Goal: Use online tool/utility: Utilize a website feature to perform a specific function

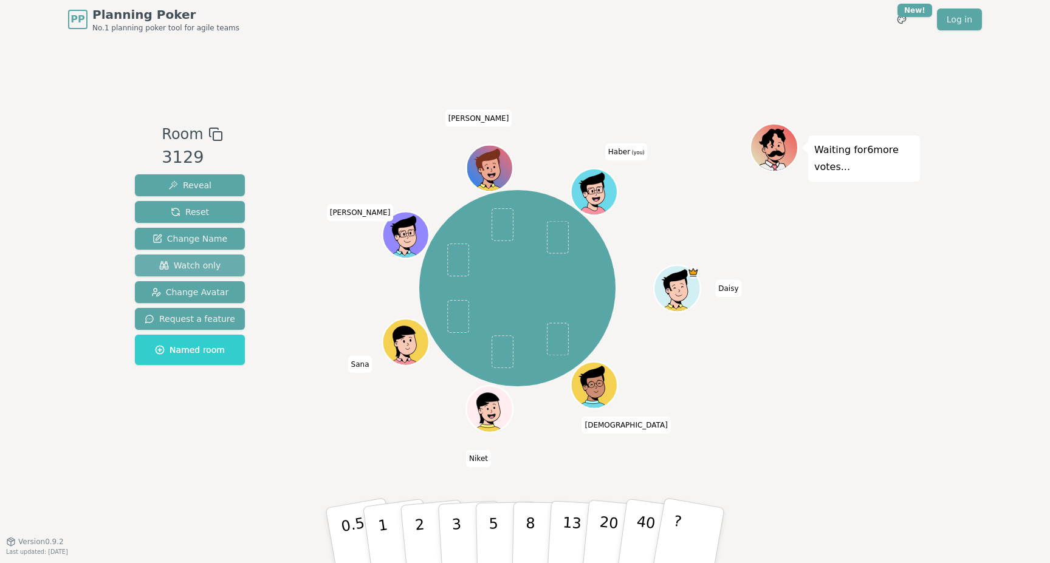
click at [209, 266] on span "Watch only" at bounding box center [190, 265] width 62 height 12
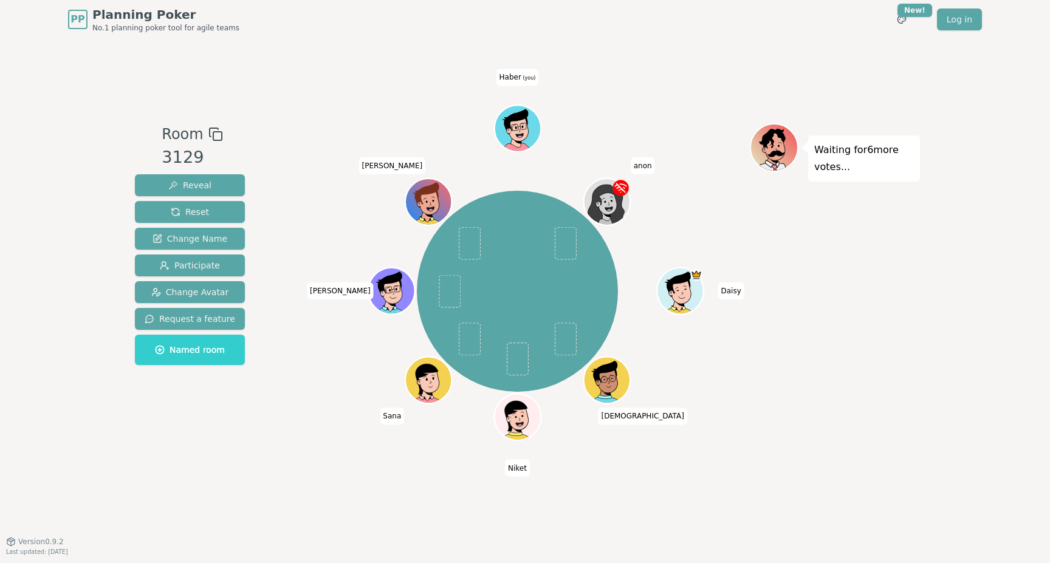
click at [517, 131] on icon at bounding box center [515, 128] width 7 height 7
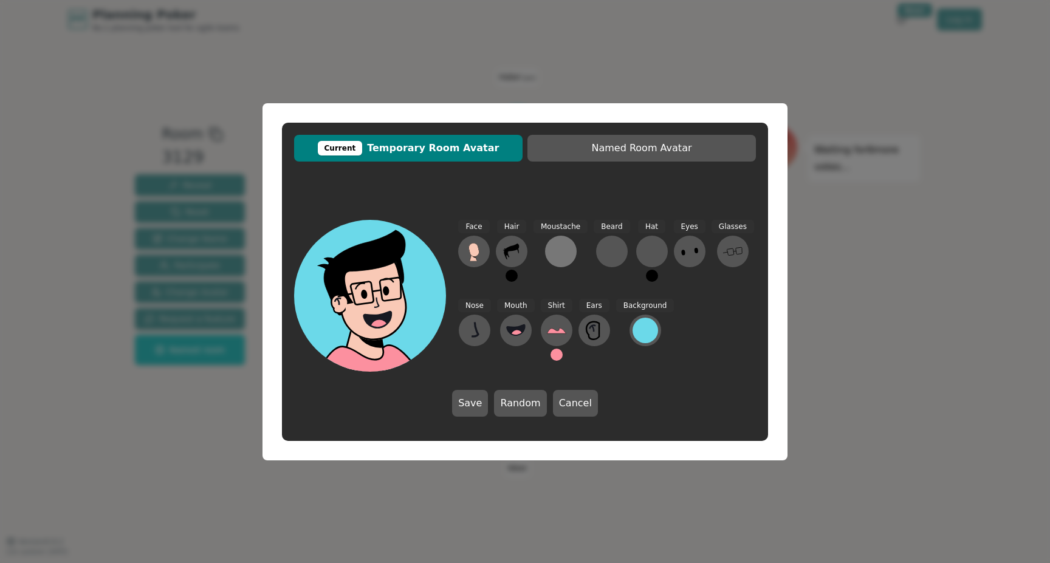
click at [558, 253] on div at bounding box center [560, 251] width 19 height 19
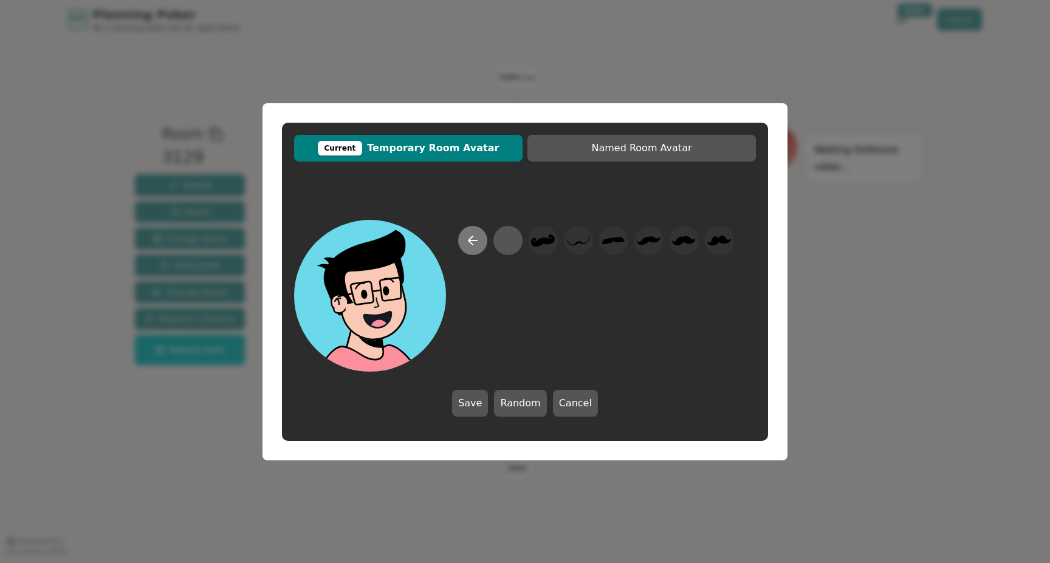
click at [471, 236] on icon at bounding box center [472, 240] width 15 height 15
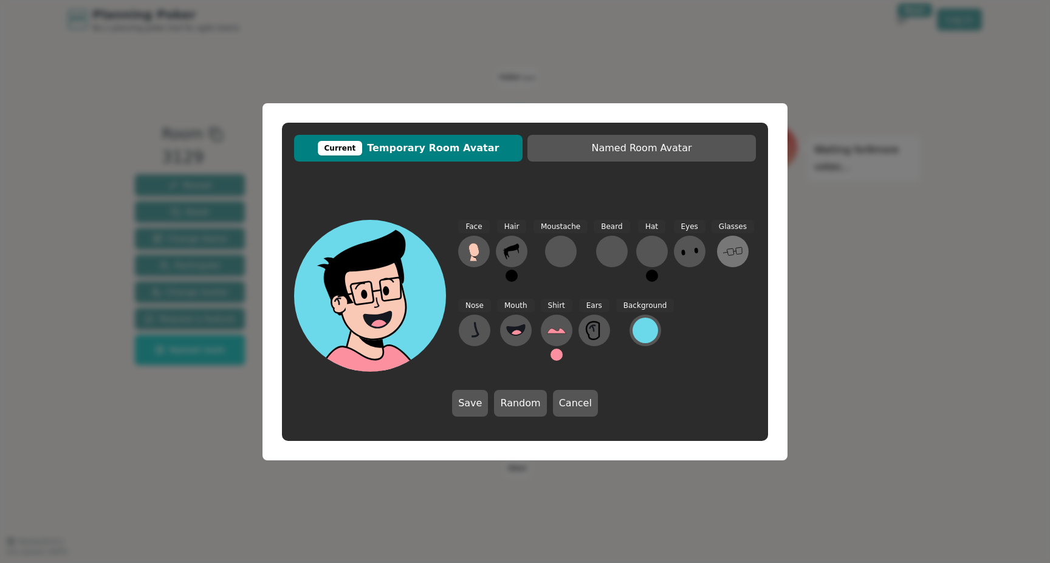
click at [730, 255] on icon at bounding box center [732, 251] width 19 height 19
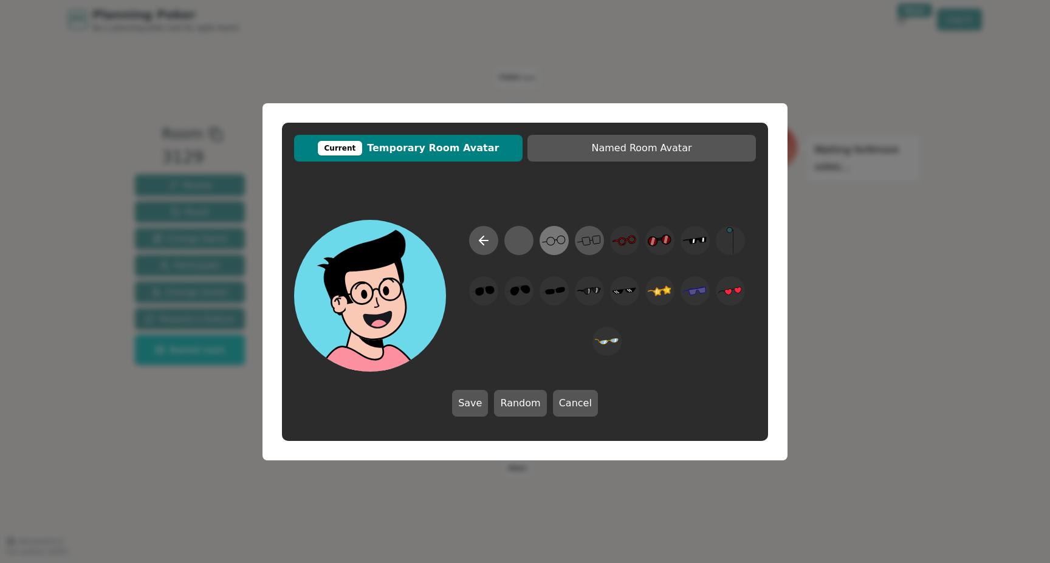
click at [559, 242] on icon at bounding box center [554, 240] width 24 height 27
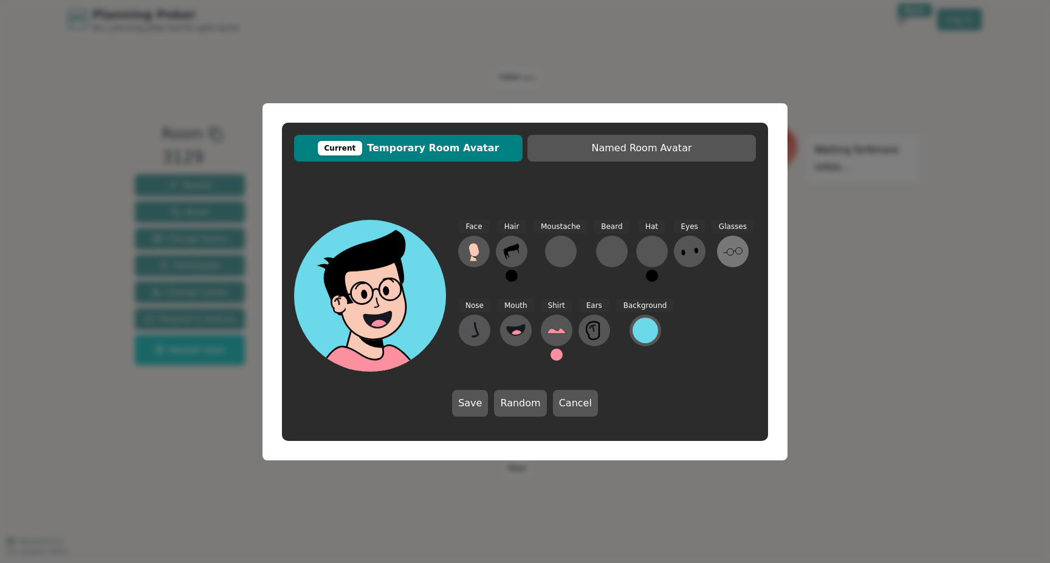
click at [733, 255] on icon at bounding box center [732, 251] width 19 height 19
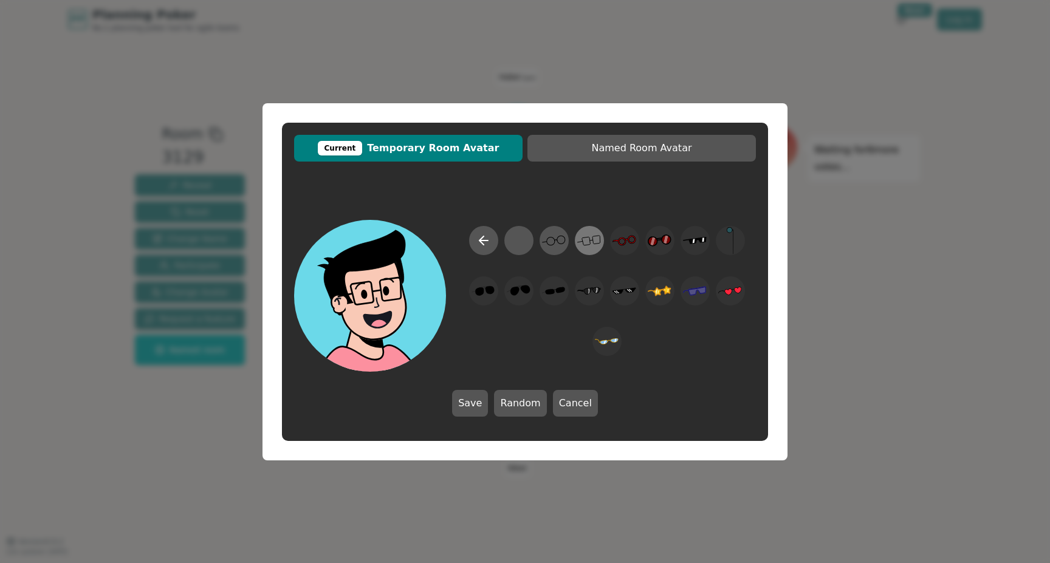
click at [585, 238] on icon at bounding box center [589, 240] width 24 height 27
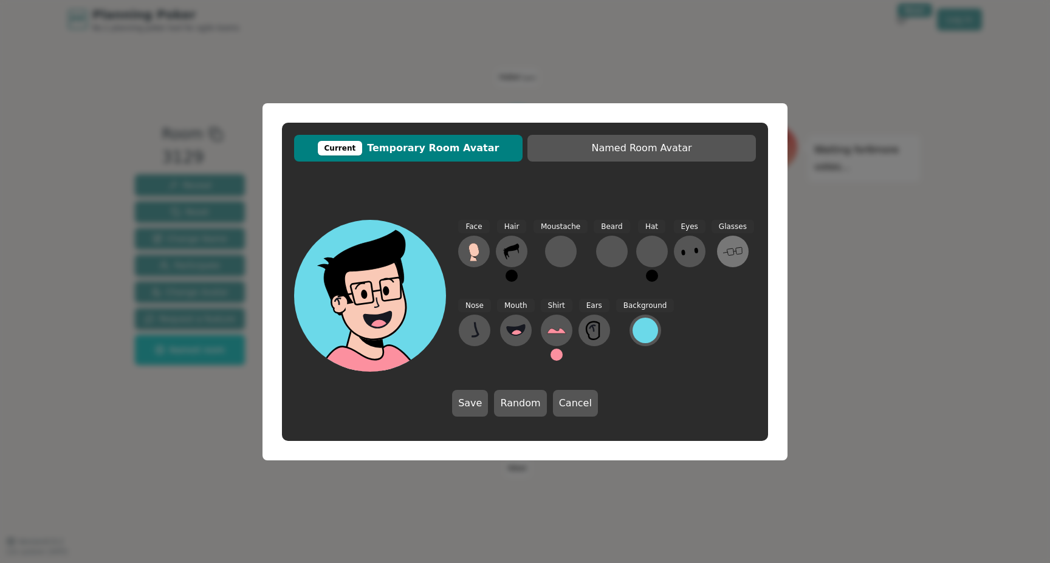
click at [727, 254] on icon at bounding box center [732, 251] width 19 height 19
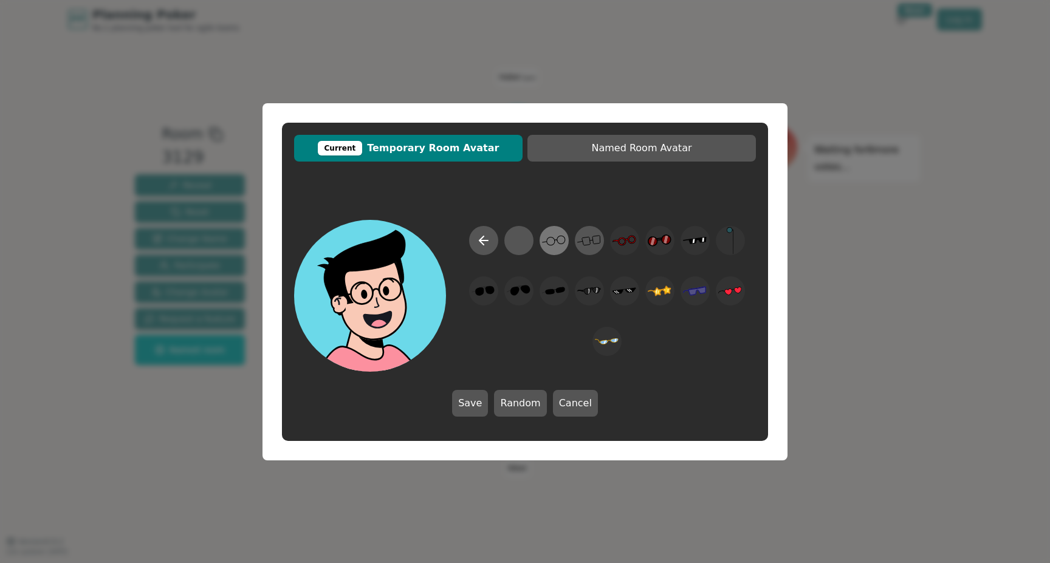
click at [553, 237] on icon at bounding box center [554, 240] width 24 height 27
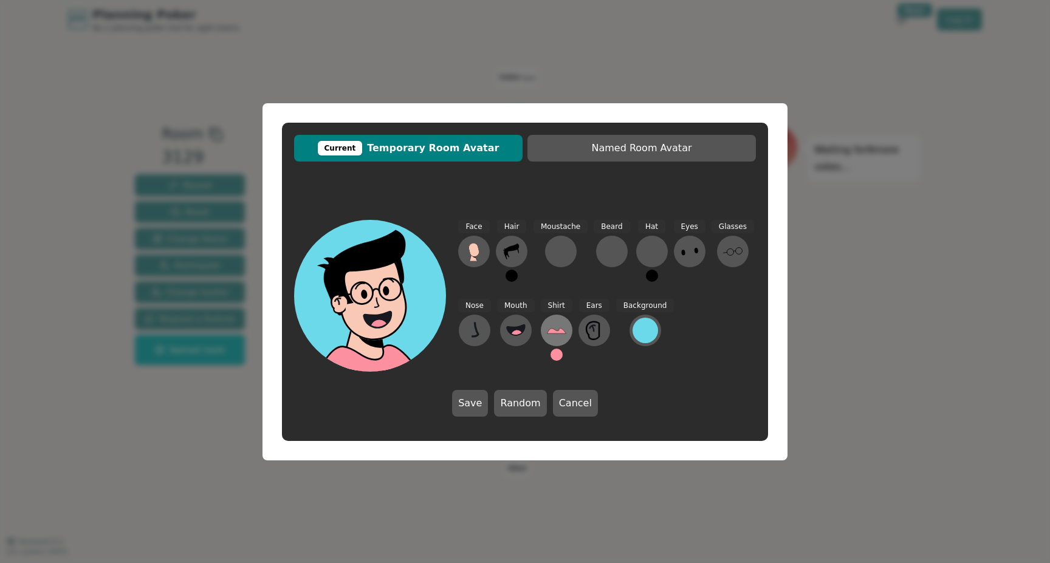
click at [552, 334] on icon at bounding box center [556, 331] width 19 height 5
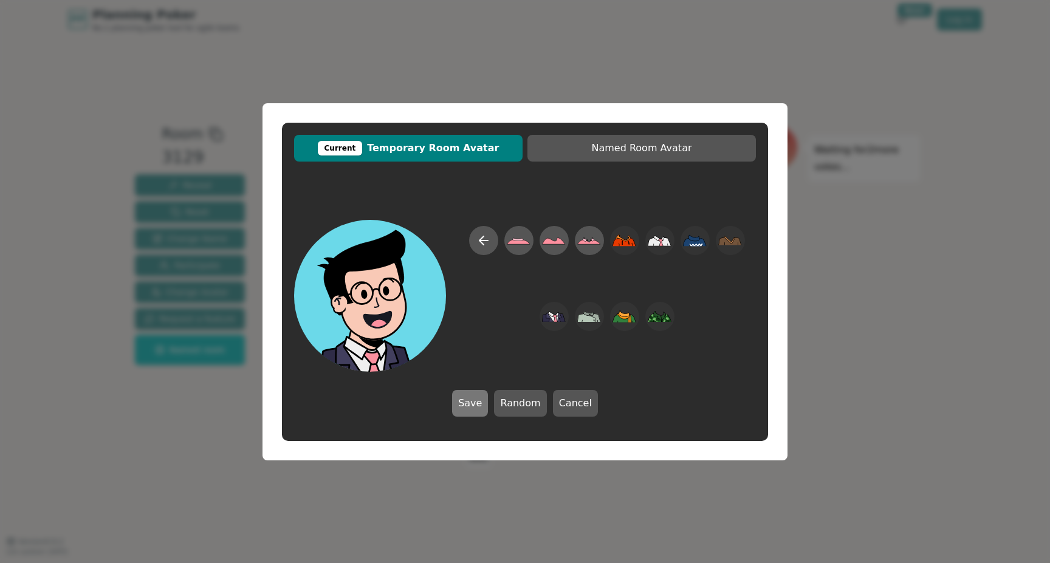
click at [478, 402] on button "Save" at bounding box center [470, 403] width 36 height 27
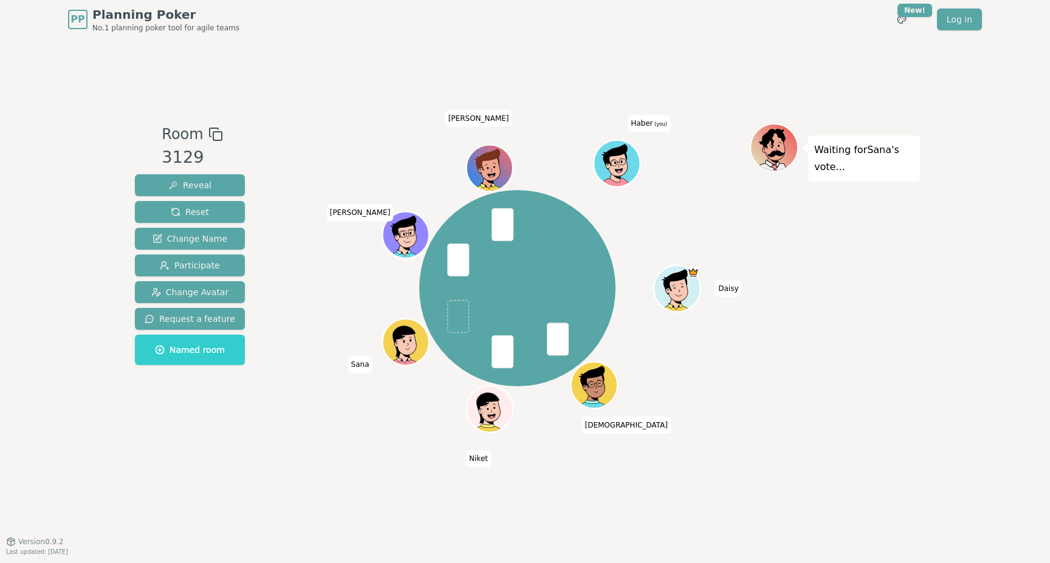
click at [622, 166] on icon at bounding box center [617, 162] width 45 height 8
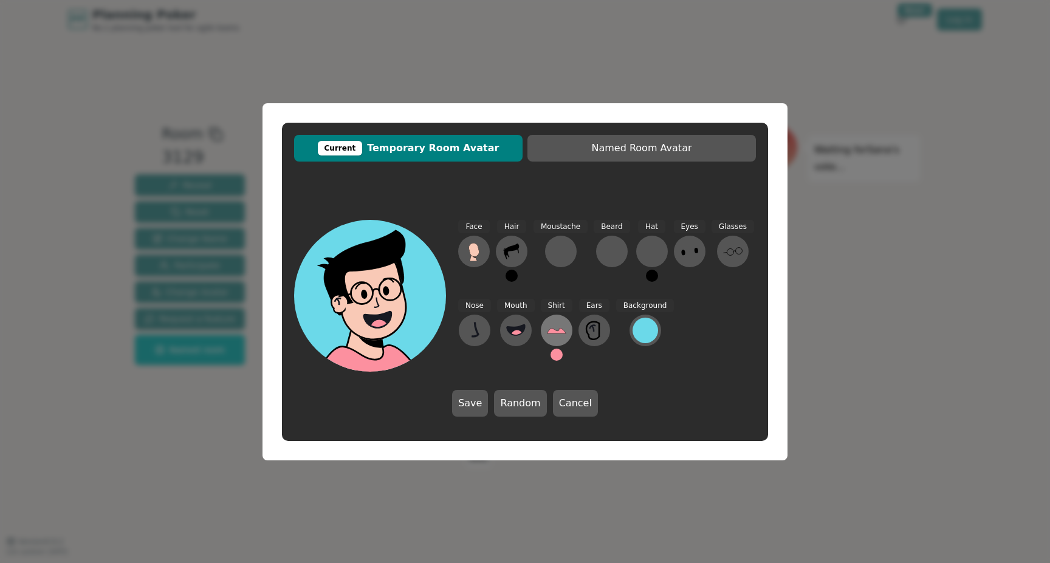
click at [558, 328] on icon at bounding box center [556, 330] width 19 height 19
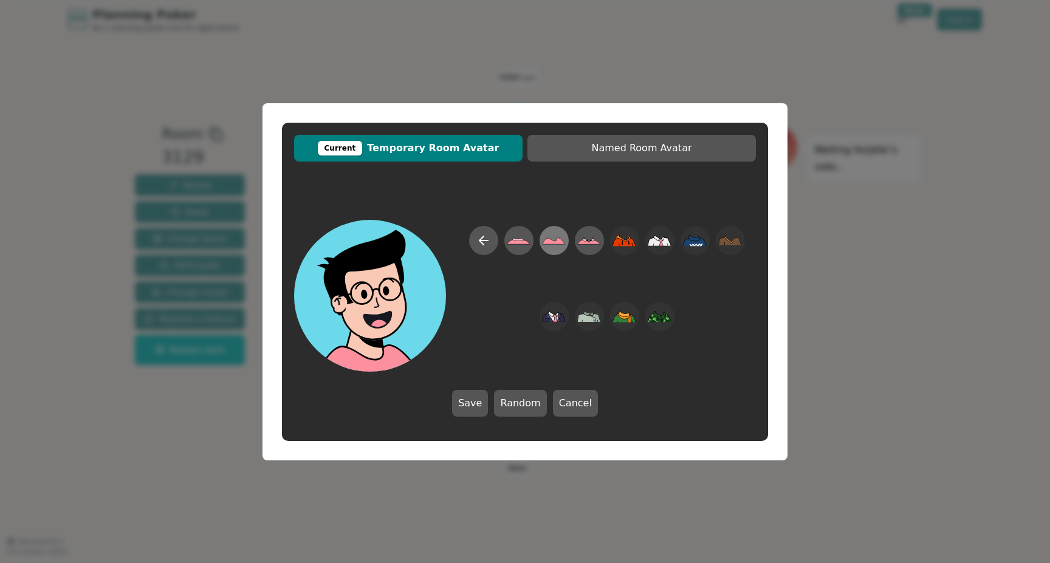
click at [547, 247] on icon at bounding box center [554, 240] width 24 height 27
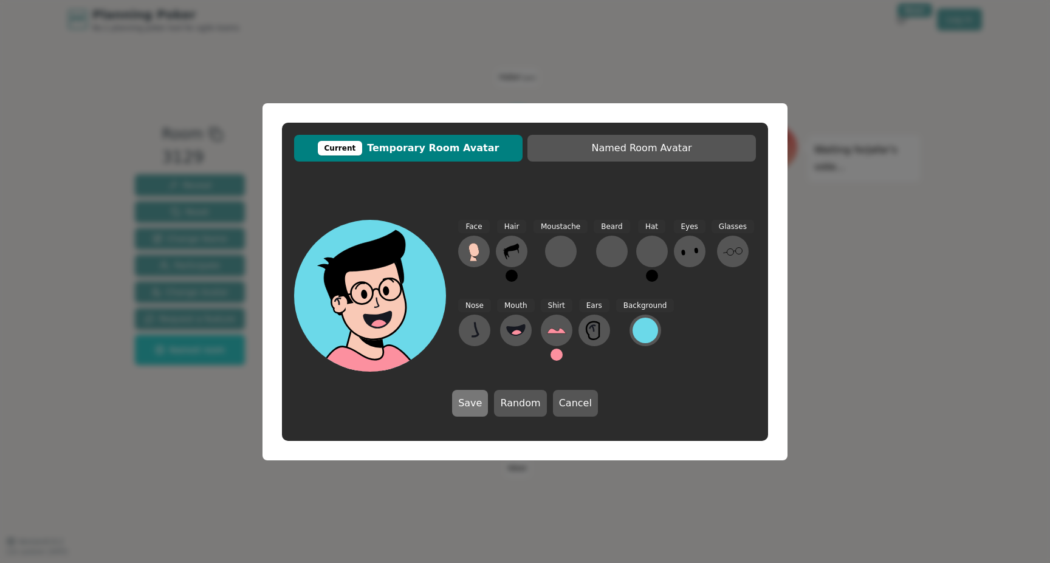
click at [470, 397] on button "Save" at bounding box center [470, 403] width 36 height 27
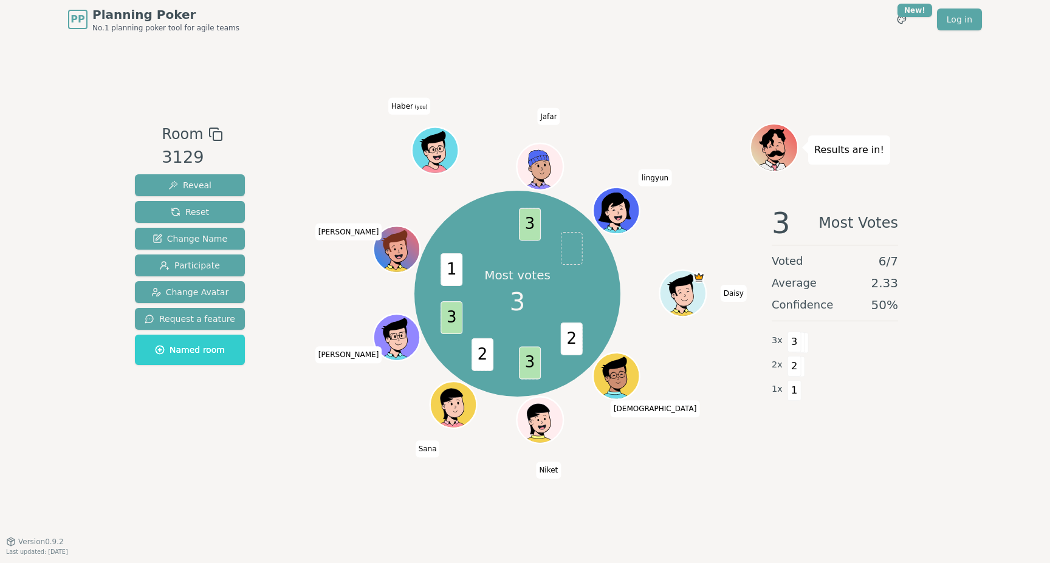
click at [179, 136] on span "Room" at bounding box center [182, 134] width 41 height 22
click at [188, 357] on button "Named room" at bounding box center [190, 350] width 110 height 30
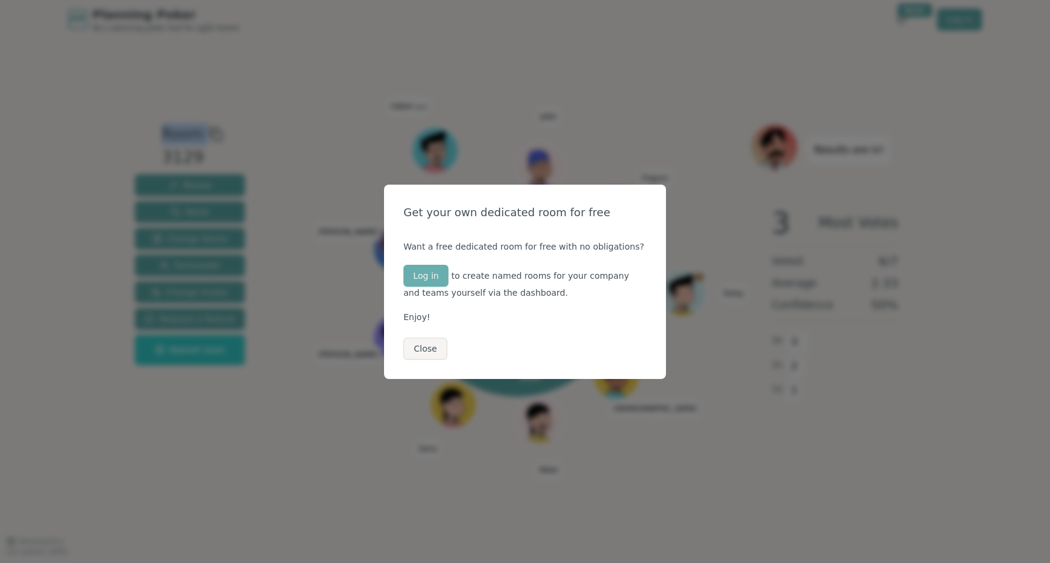
click at [422, 277] on button "Log in" at bounding box center [426, 276] width 45 height 22
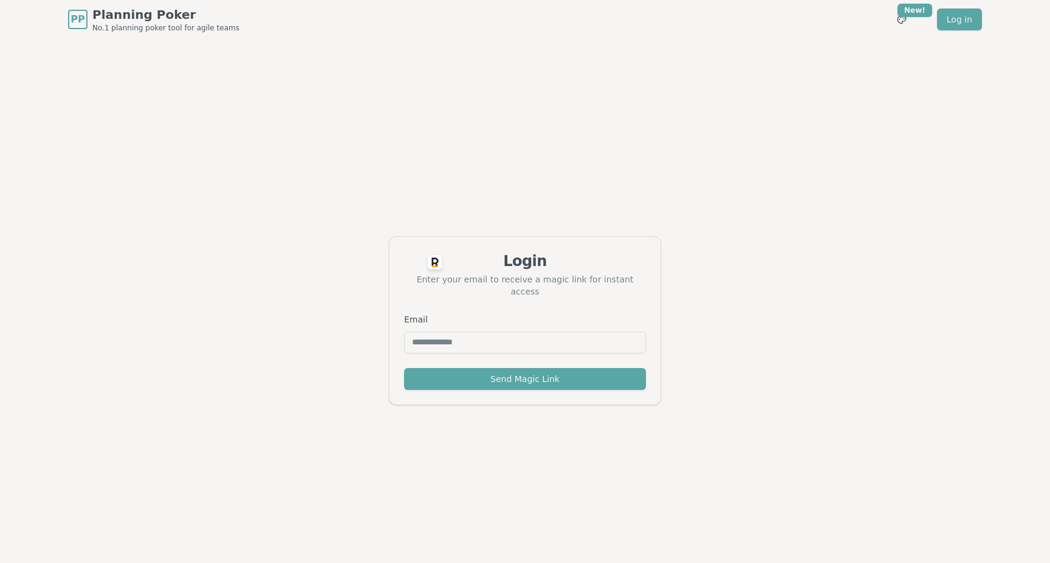
click at [437, 340] on input "Email" at bounding box center [525, 343] width 242 height 22
type input "**********"
click at [443, 376] on button "Send Magic Link" at bounding box center [525, 379] width 242 height 22
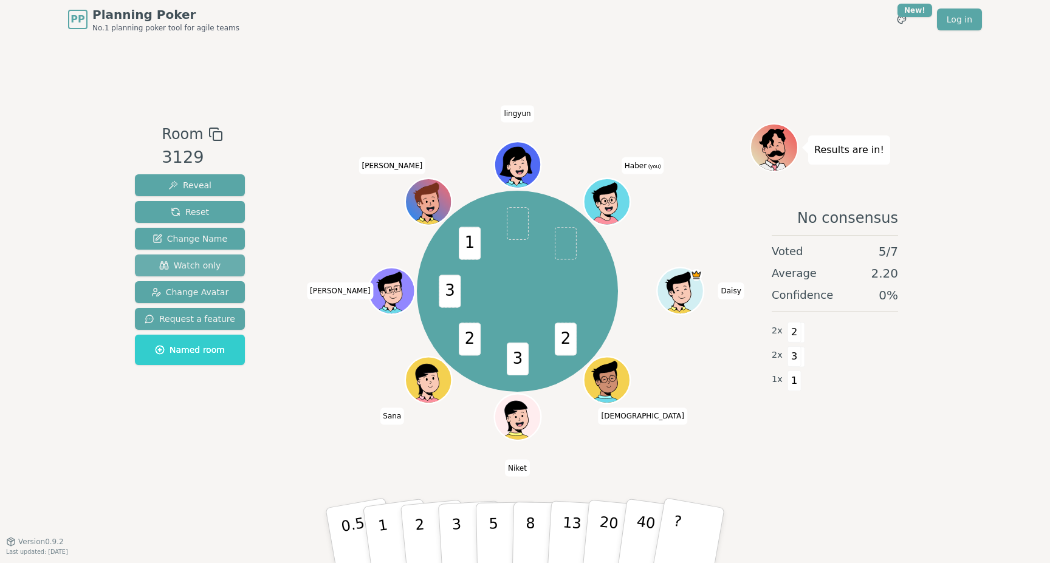
click at [199, 269] on span "Watch only" at bounding box center [190, 265] width 62 height 12
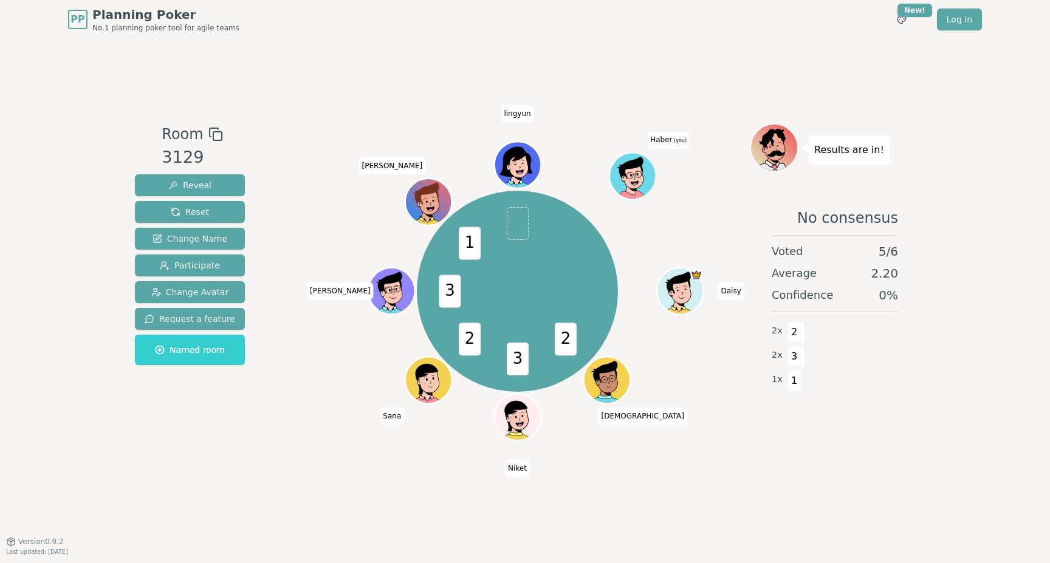
click at [635, 167] on icon at bounding box center [631, 170] width 24 height 26
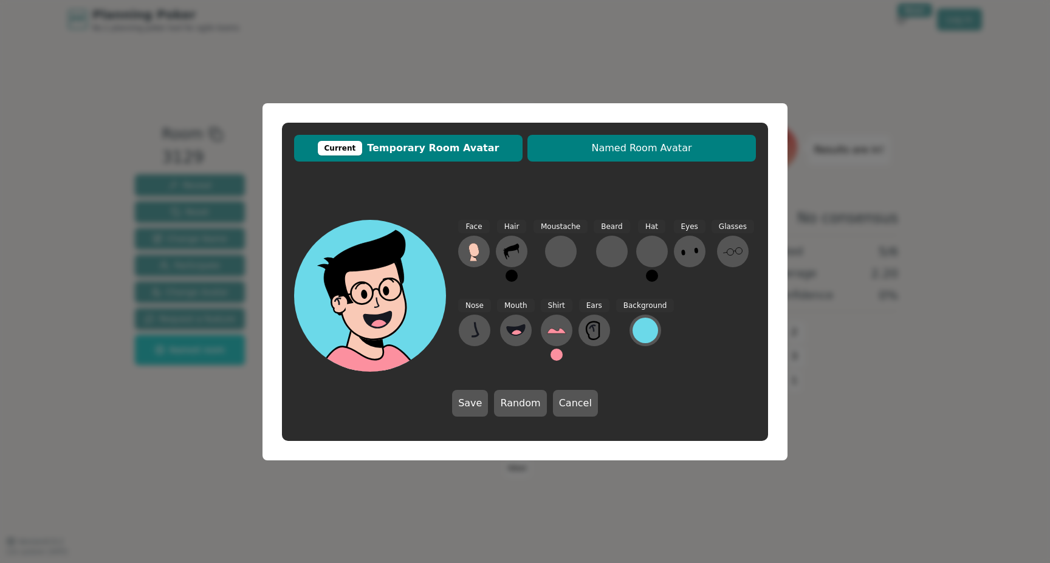
click at [625, 148] on span "Named Room Avatar" at bounding box center [642, 148] width 216 height 15
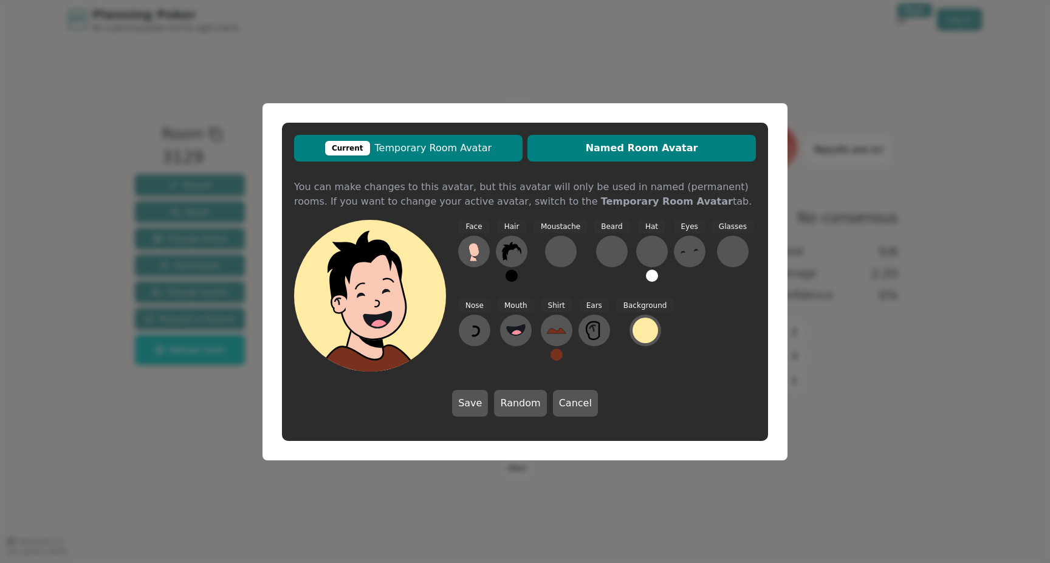
click at [486, 146] on span "Current Temporary Room Avatar" at bounding box center [408, 148] width 216 height 15
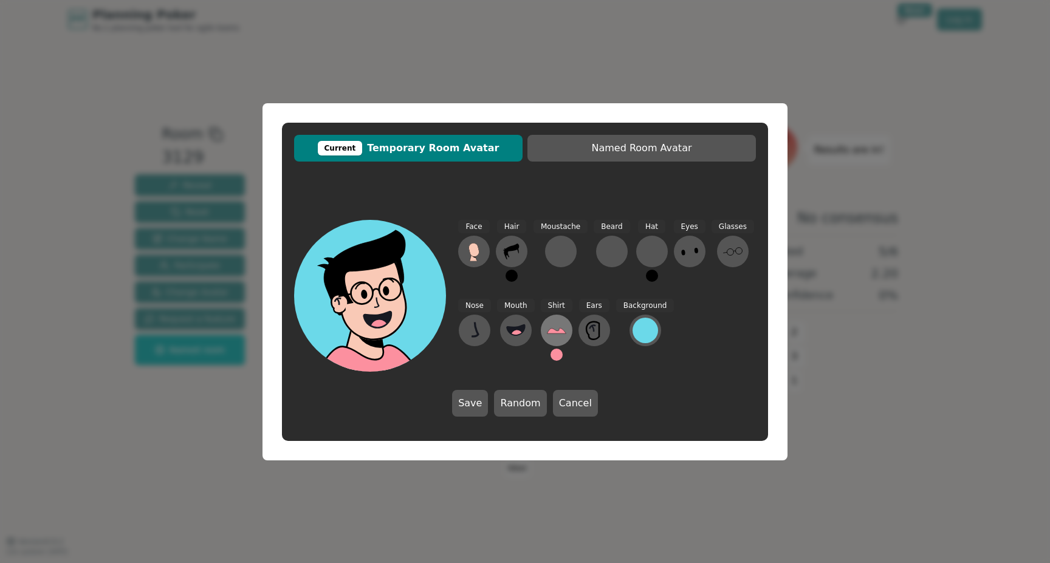
click at [557, 329] on icon at bounding box center [556, 331] width 19 height 5
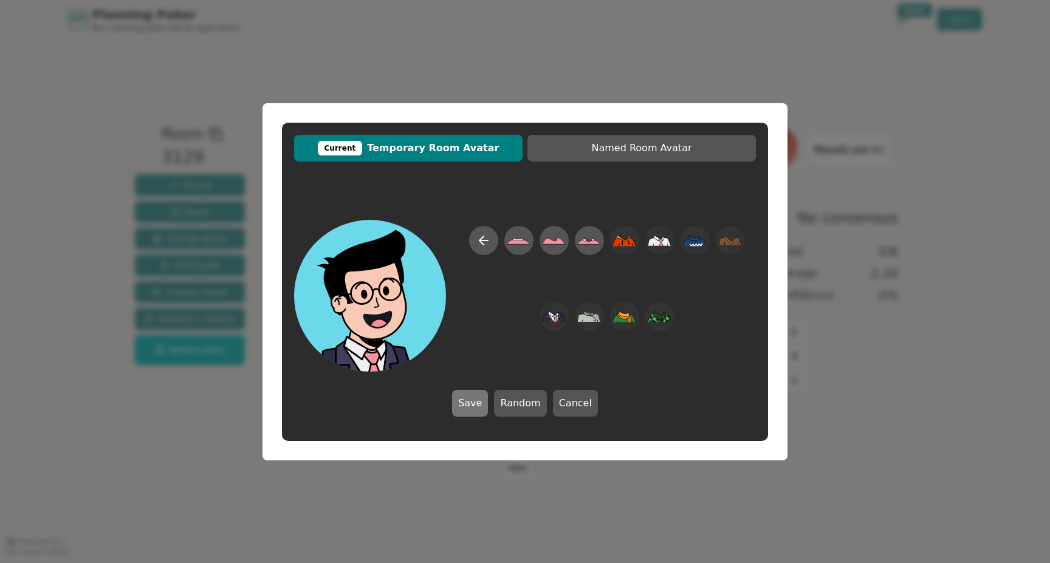
click at [471, 406] on button "Save" at bounding box center [470, 403] width 36 height 27
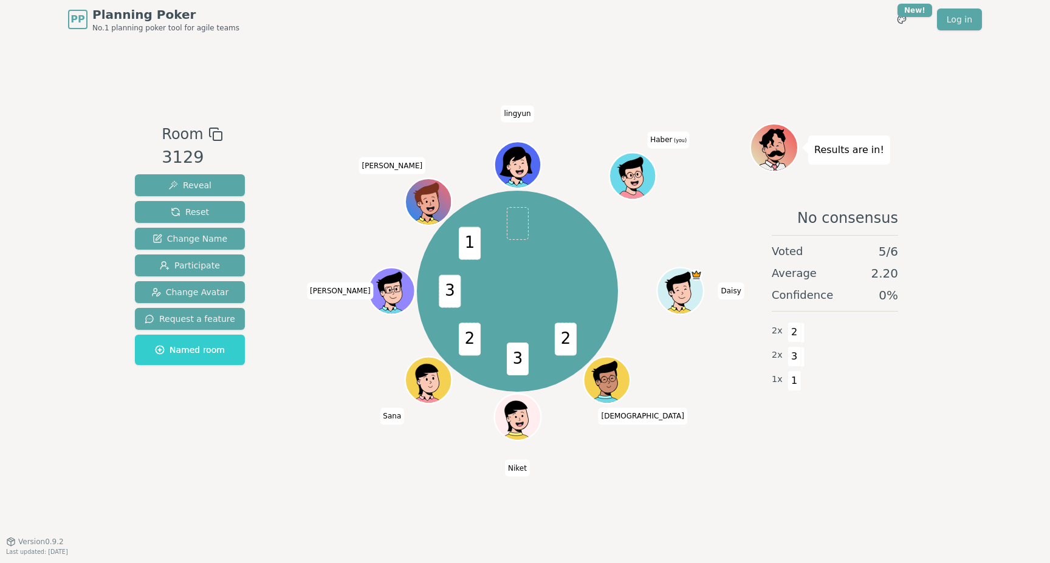
click at [636, 168] on icon at bounding box center [631, 169] width 43 height 26
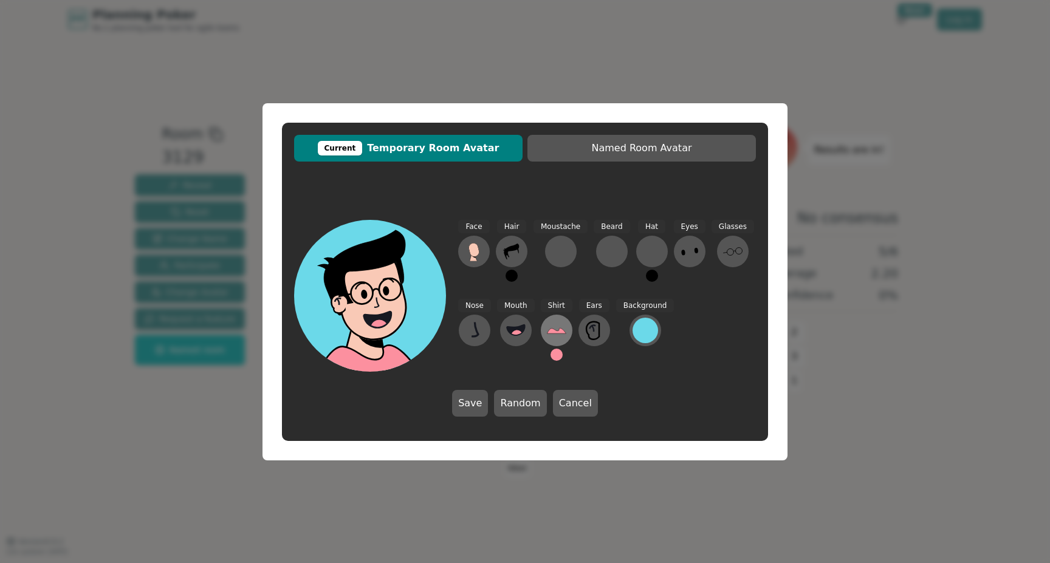
click at [554, 331] on icon at bounding box center [556, 331] width 19 height 5
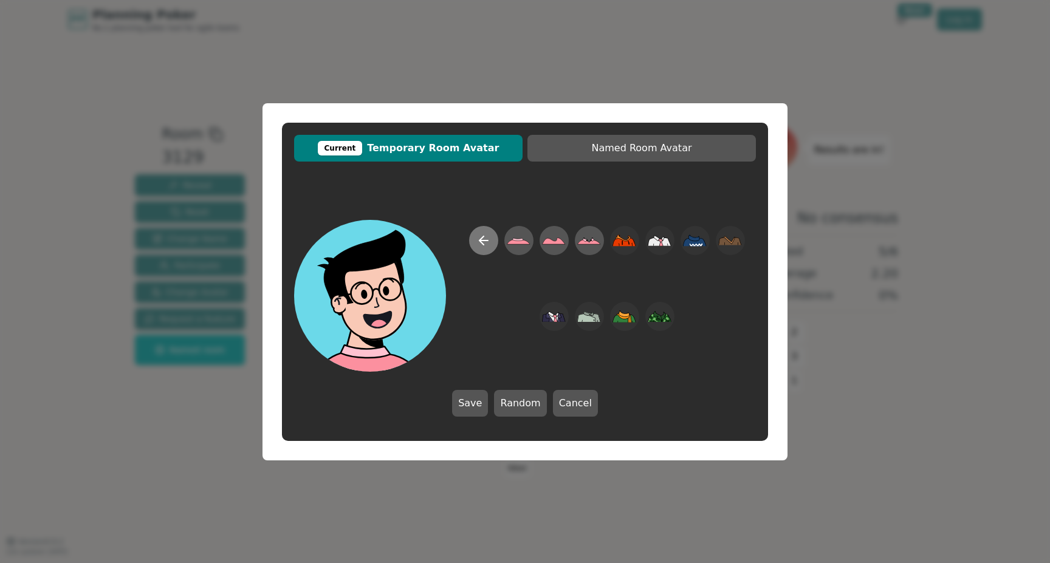
click at [484, 241] on icon at bounding box center [483, 241] width 9 height 0
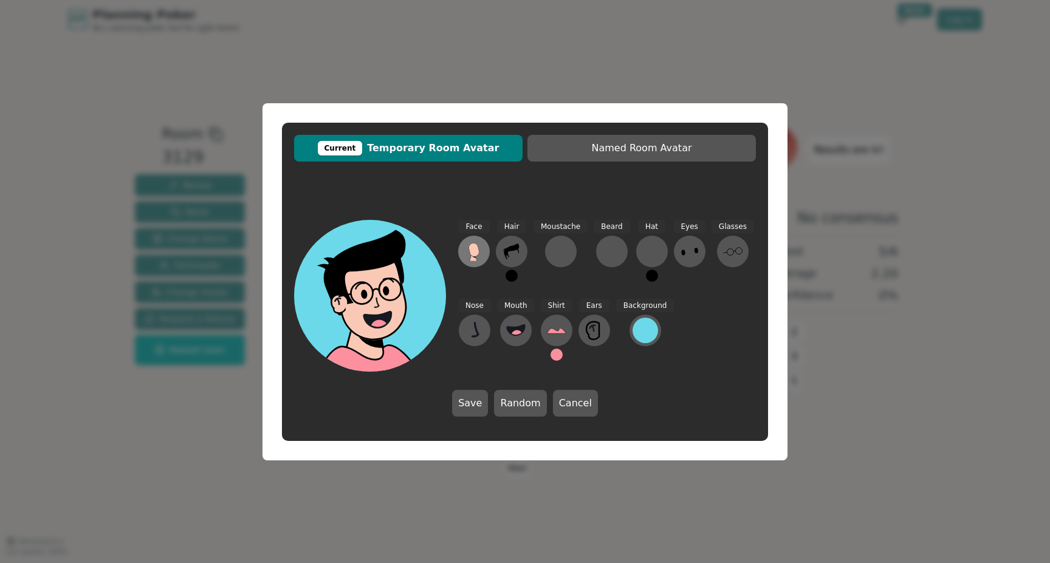
click at [476, 249] on icon at bounding box center [474, 249] width 10 height 13
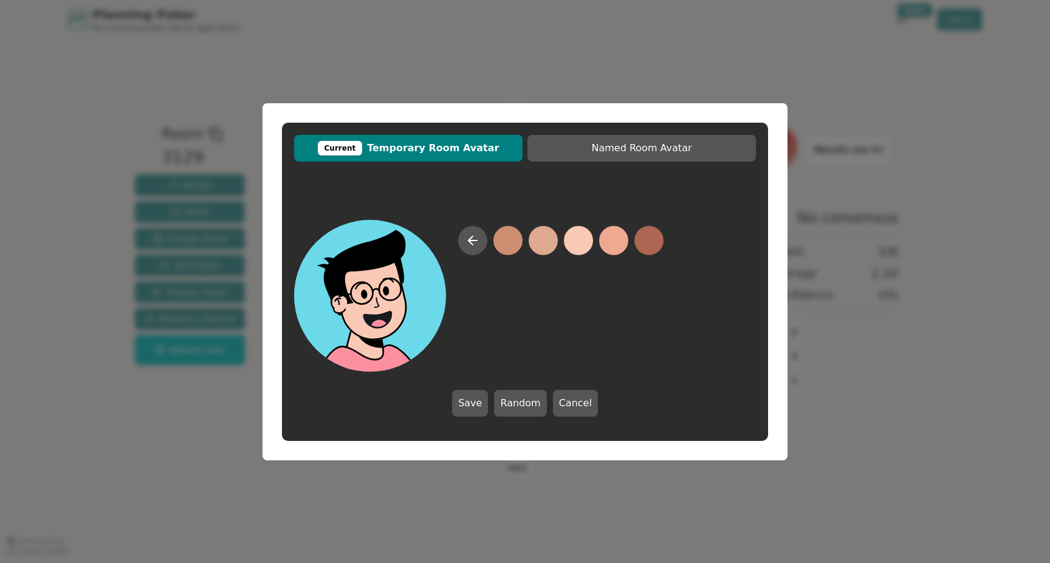
click at [576, 240] on button at bounding box center [578, 240] width 29 height 29
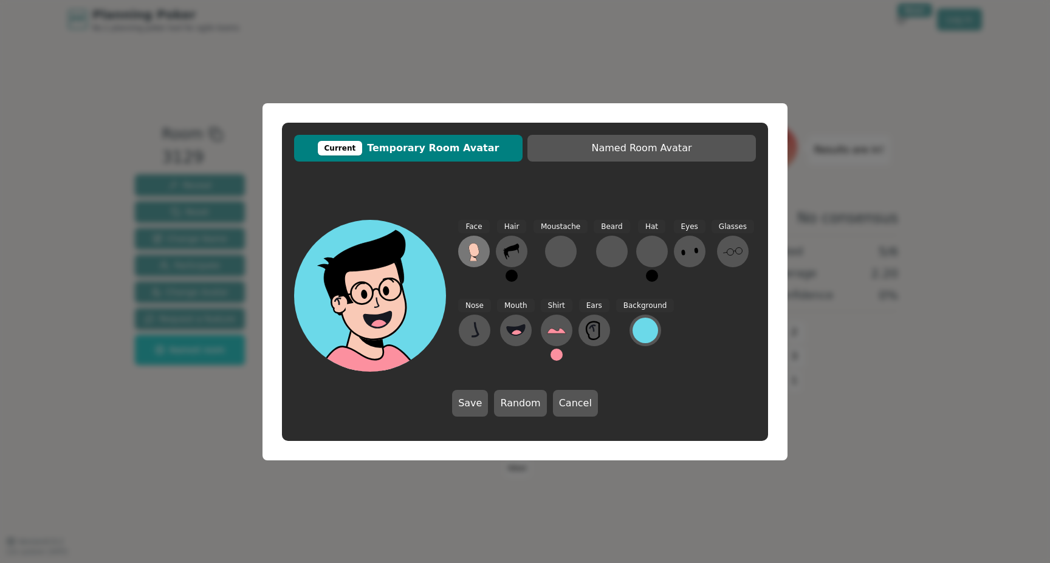
click at [475, 248] on icon at bounding box center [474, 249] width 10 height 13
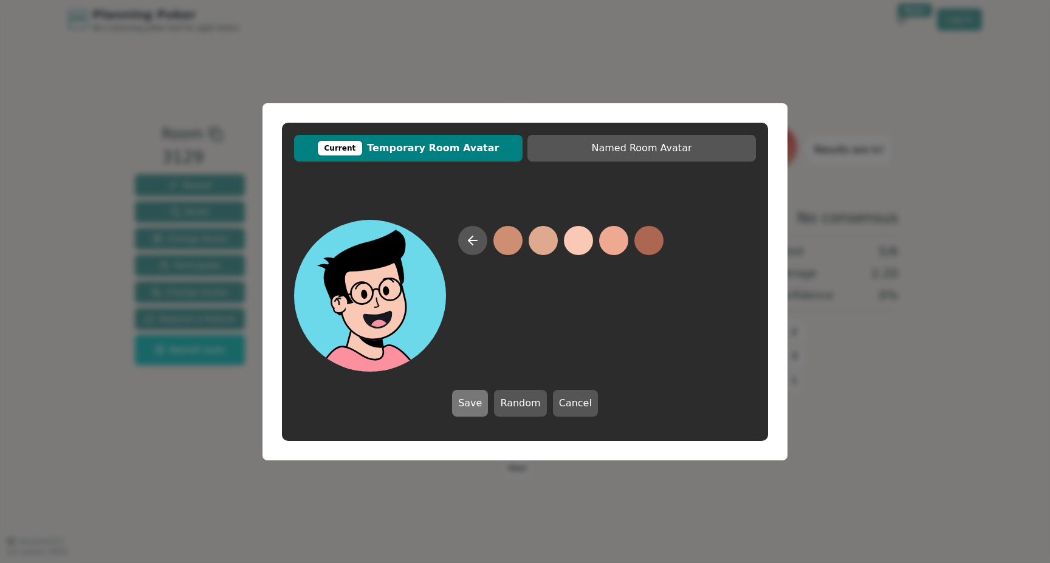
click at [470, 402] on button "Save" at bounding box center [470, 403] width 36 height 27
